Goal: Task Accomplishment & Management: Manage account settings

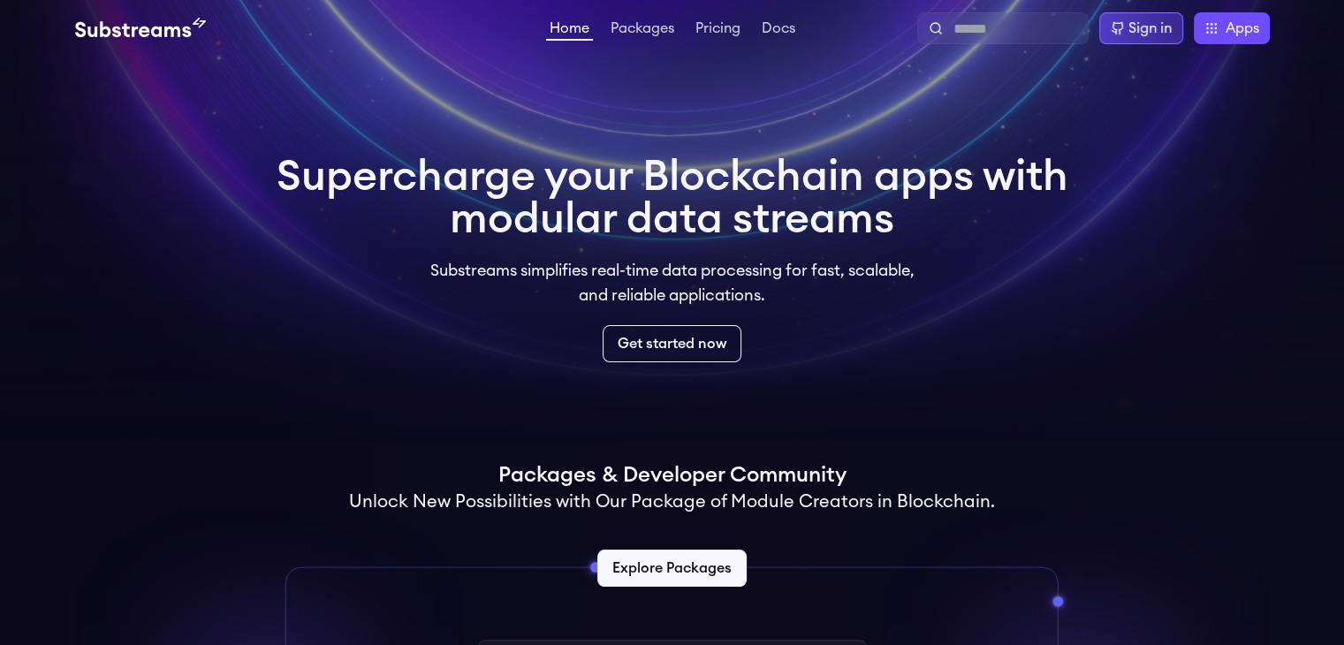
click at [1147, 26] on div "Sign in" at bounding box center [1150, 28] width 43 height 21
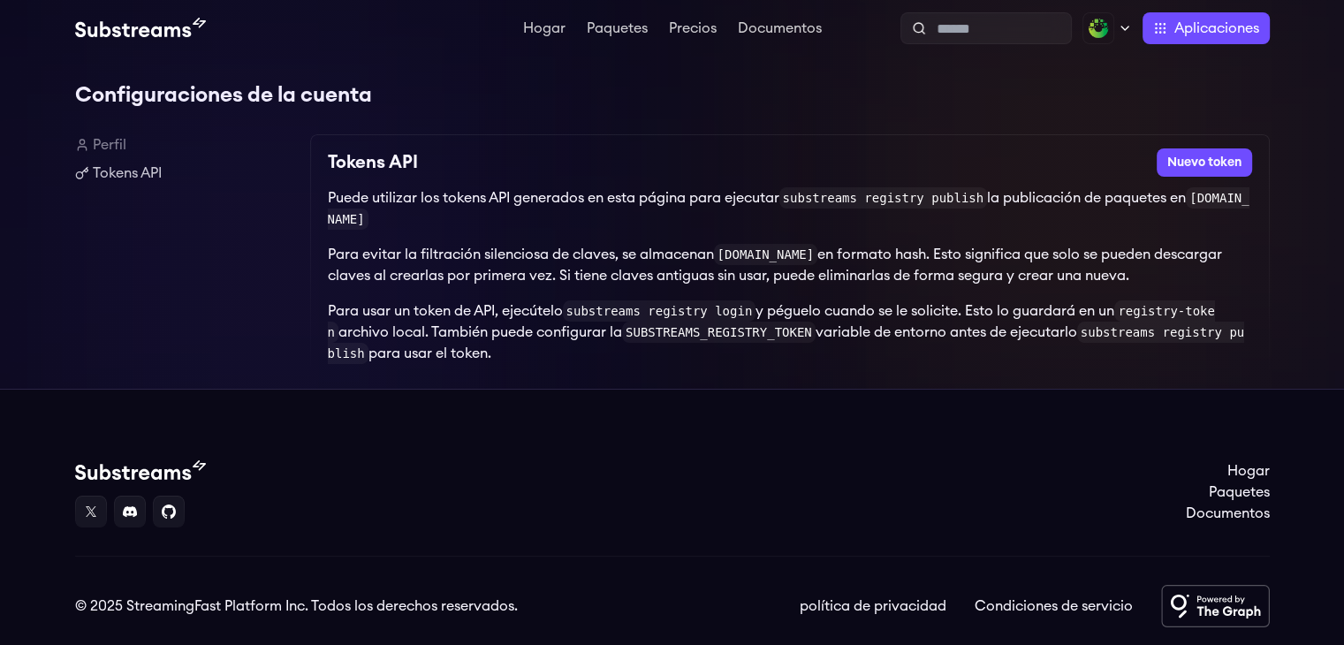
click at [489, 110] on h1 "Configuraciones de la cuenta" at bounding box center [672, 95] width 1195 height 35
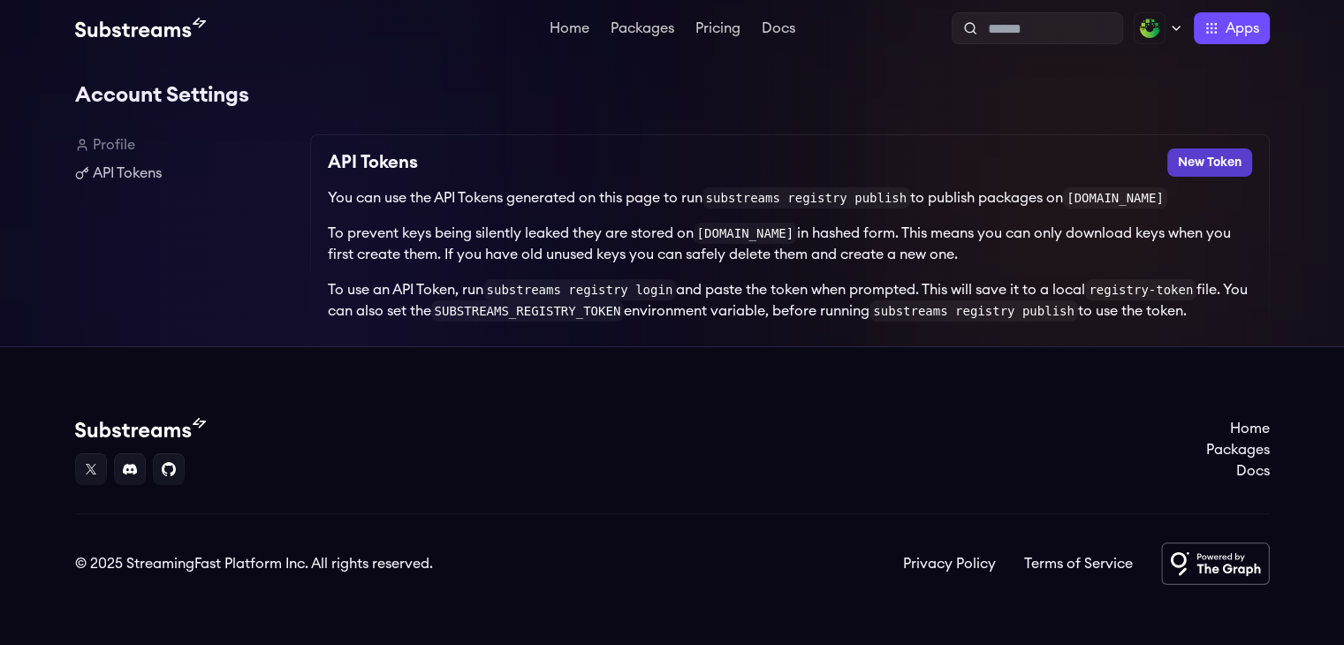
click at [1194, 158] on button "New Token" at bounding box center [1210, 163] width 85 height 28
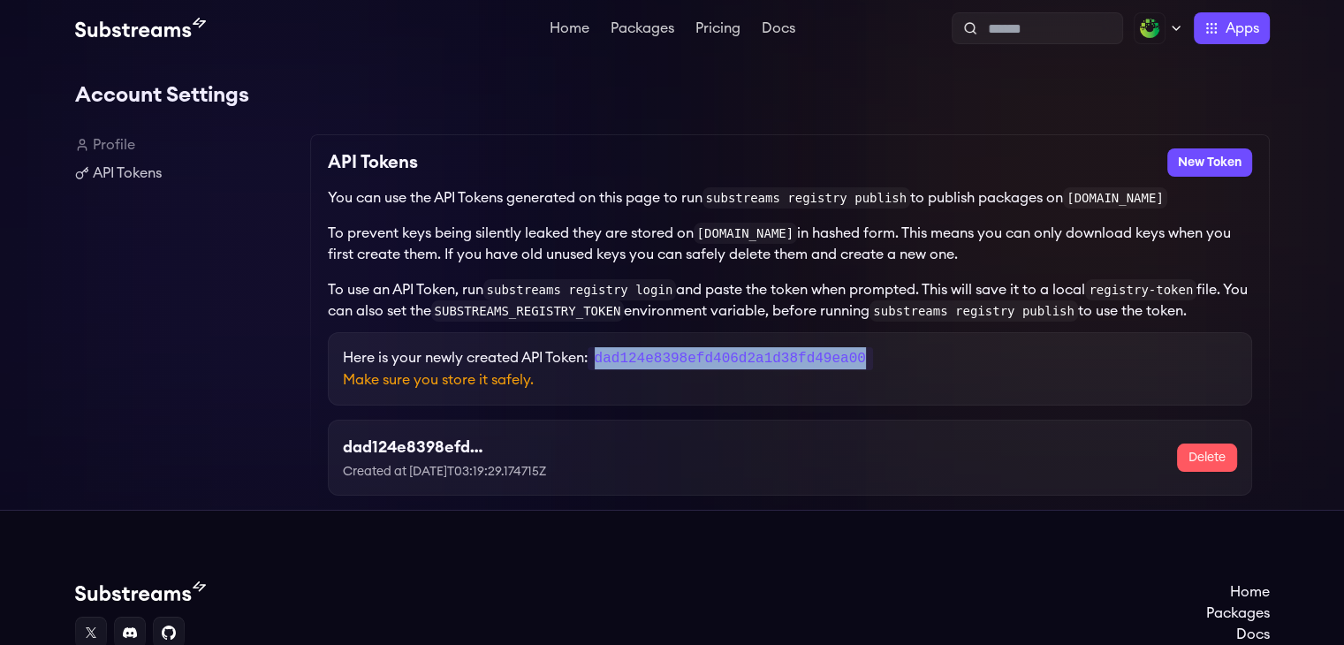
drag, startPoint x: 849, startPoint y: 358, endPoint x: 598, endPoint y: 362, distance: 252.0
click at [598, 362] on code "dad124e8398efd406d2a1d38fd49ea00" at bounding box center [731, 358] width 286 height 23
copy code "dad124e8398efd406d2a1d38fd49ea00"
click at [237, 331] on div "Profile API Tokens" at bounding box center [185, 322] width 221 height 376
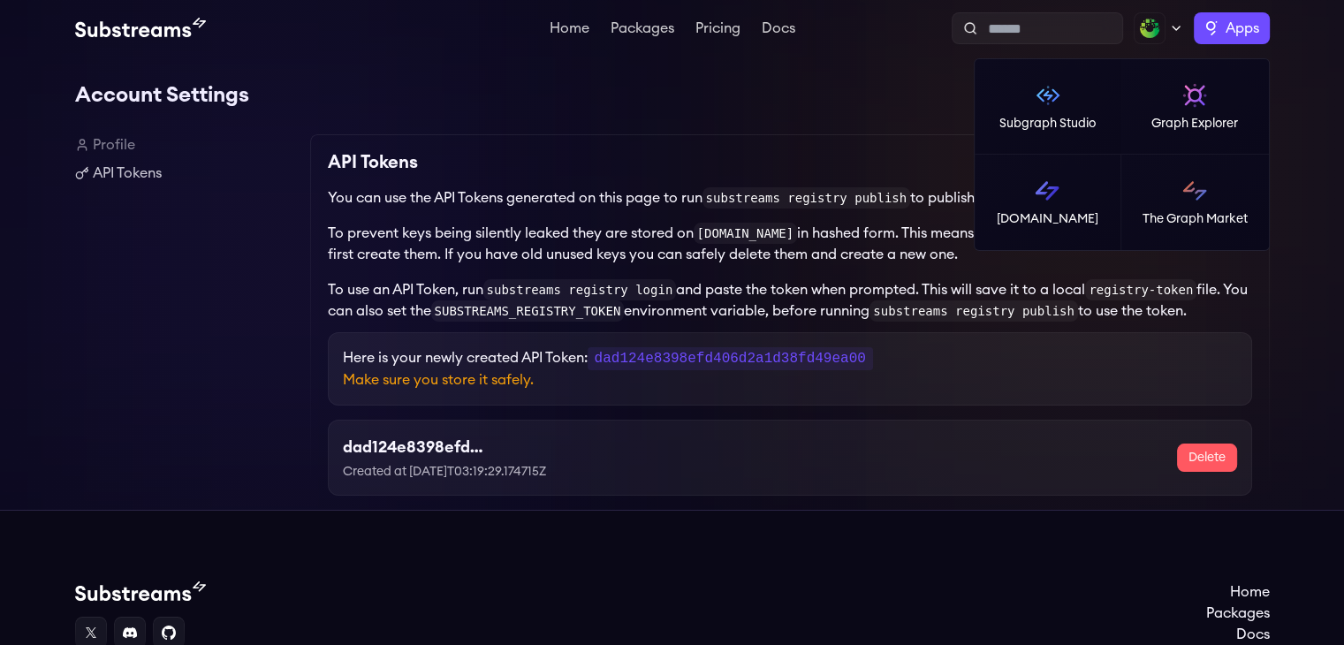
click at [1234, 36] on span "Apps" at bounding box center [1243, 28] width 34 height 21
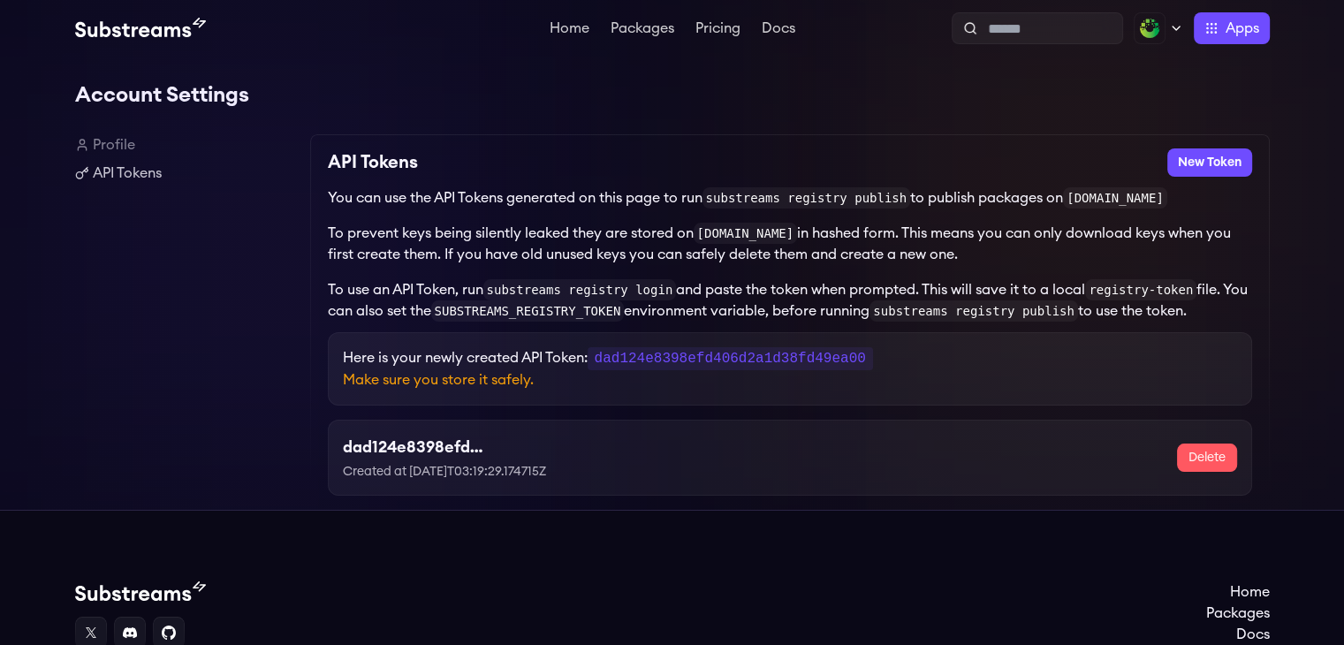
click at [808, 110] on h1 "Account Settings" at bounding box center [672, 95] width 1195 height 35
click at [778, 362] on code "dad124e8398efd406d2a1d38fd49ea00" at bounding box center [731, 358] width 286 height 23
